Goal: Task Accomplishment & Management: Manage account settings

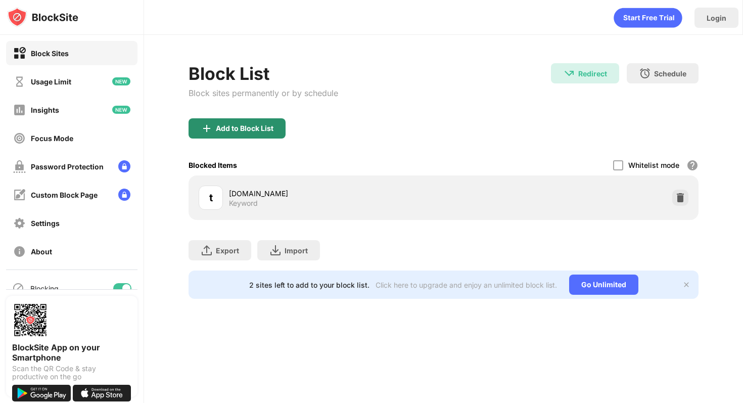
click at [263, 129] on div "Add to Block List" at bounding box center [245, 128] width 58 height 8
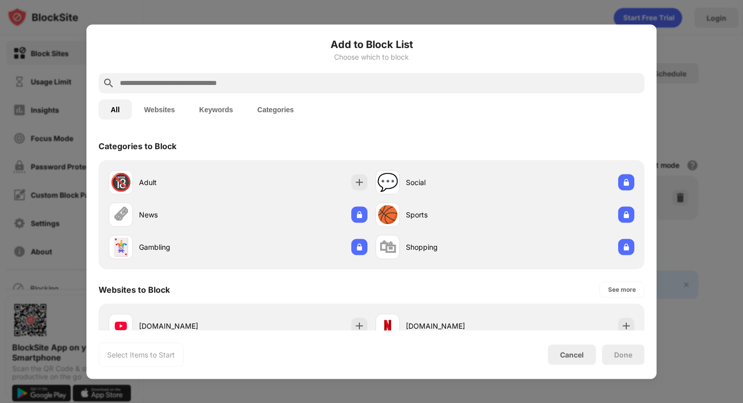
click at [322, 85] on input "text" at bounding box center [380, 83] width 522 height 12
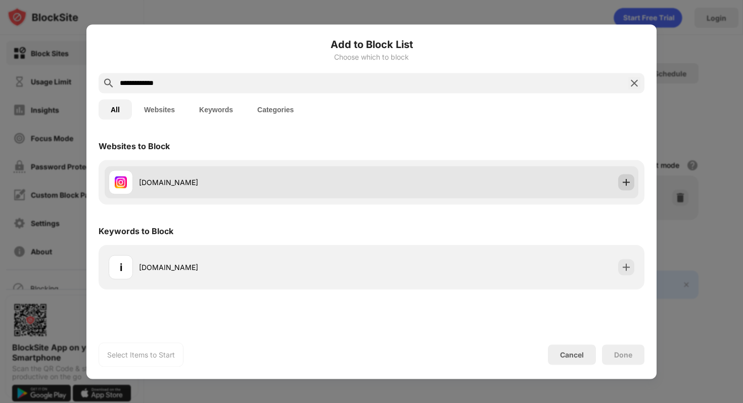
type input "**********"
click at [625, 182] on img at bounding box center [626, 182] width 10 height 10
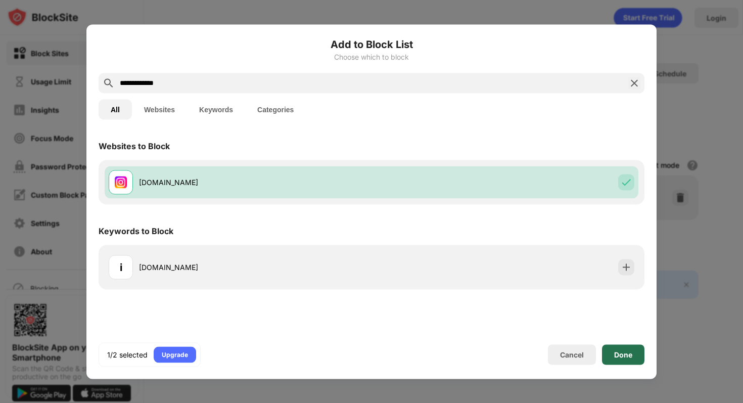
click at [623, 352] on div "Done" at bounding box center [623, 354] width 18 height 8
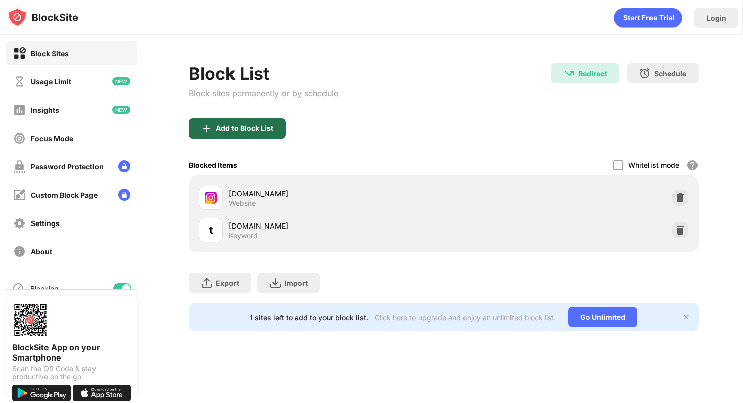
click at [250, 123] on div "Add to Block List" at bounding box center [237, 128] width 97 height 20
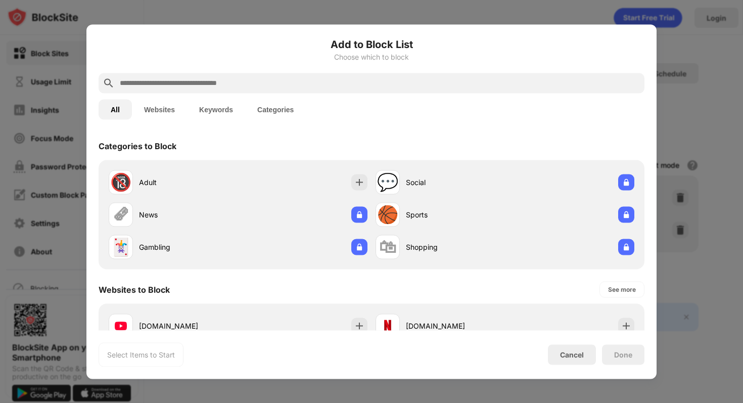
click at [286, 84] on input "text" at bounding box center [380, 83] width 522 height 12
click at [208, 77] on input "text" at bounding box center [380, 83] width 522 height 12
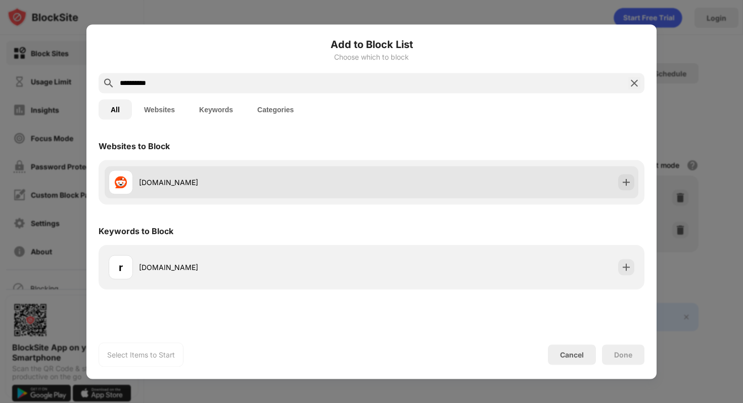
type input "**********"
click at [620, 177] on div at bounding box center [626, 182] width 16 height 16
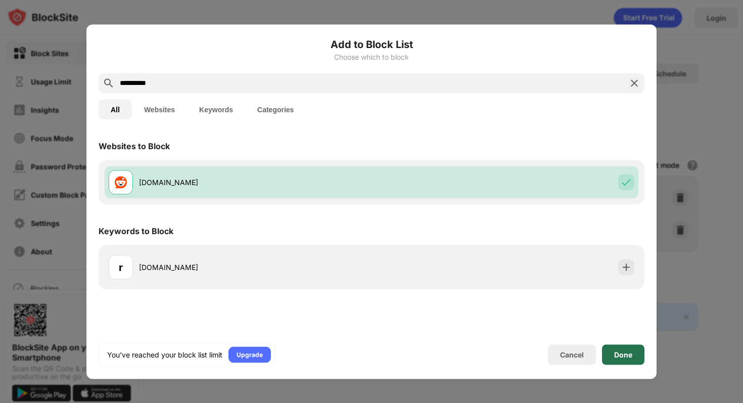
click at [629, 349] on div "Done" at bounding box center [623, 354] width 42 height 20
